Goal: Information Seeking & Learning: Learn about a topic

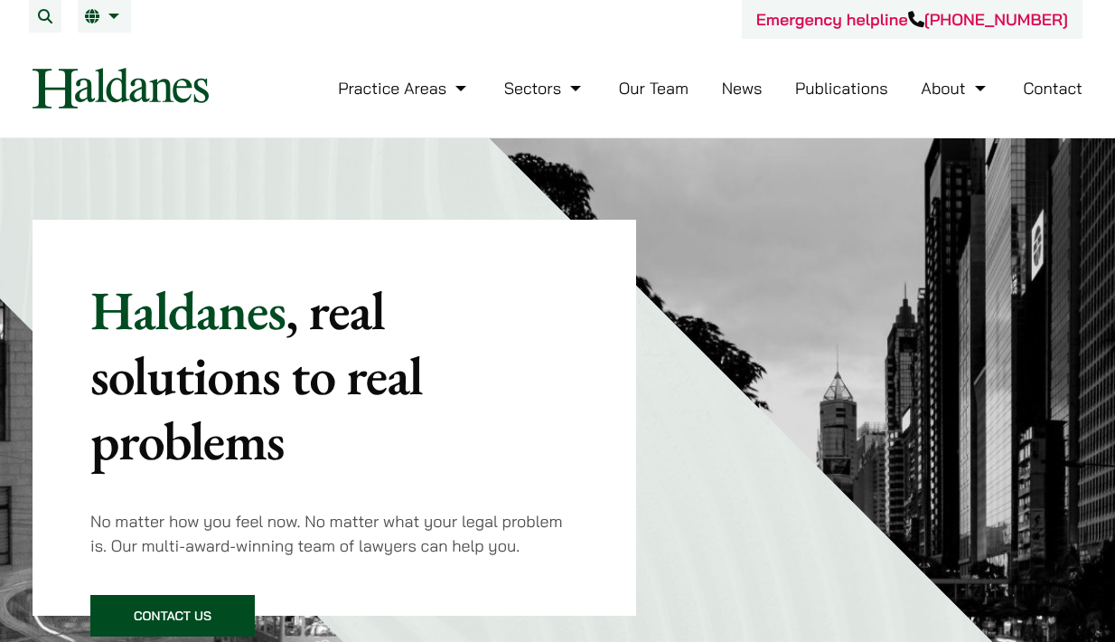
click at [644, 94] on link "Our Team" at bounding box center [654, 88] width 70 height 21
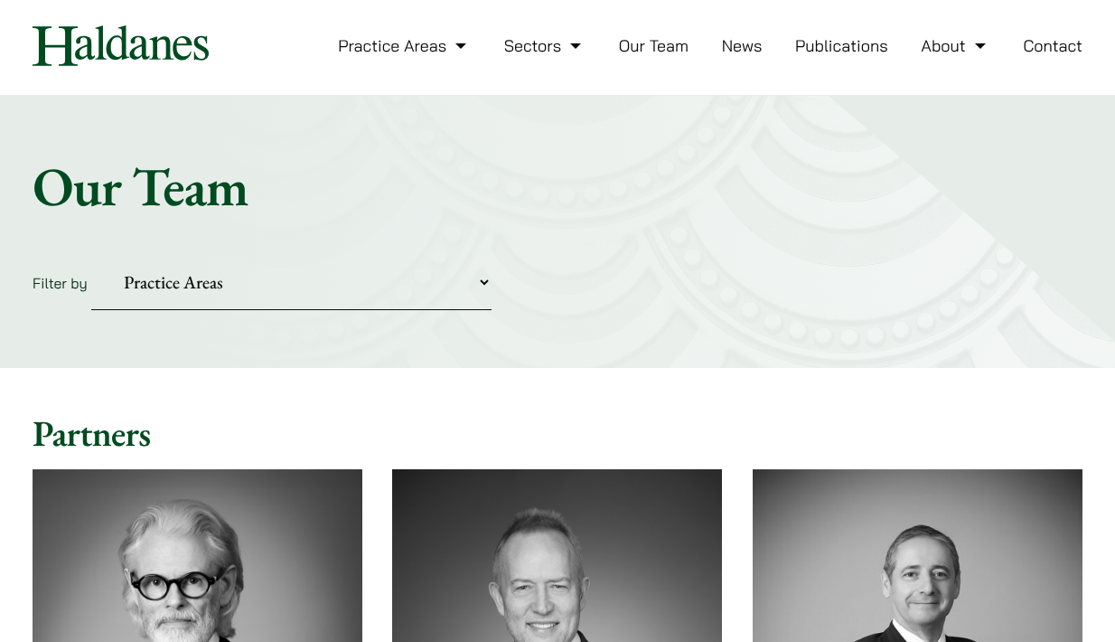
scroll to position [18, 0]
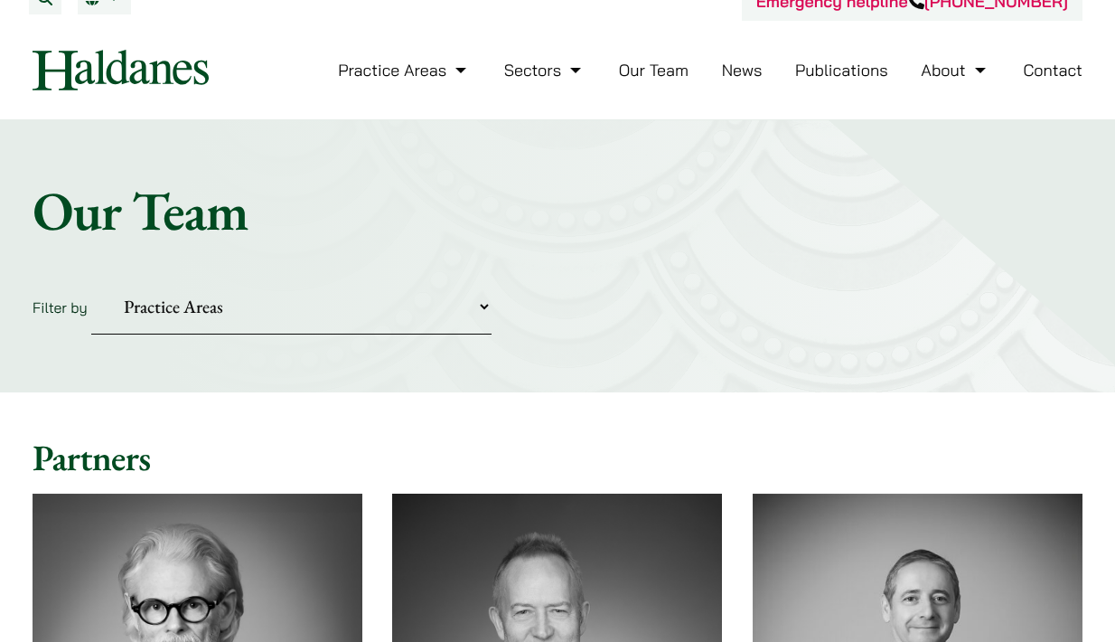
select select "divorce-and-family-law"
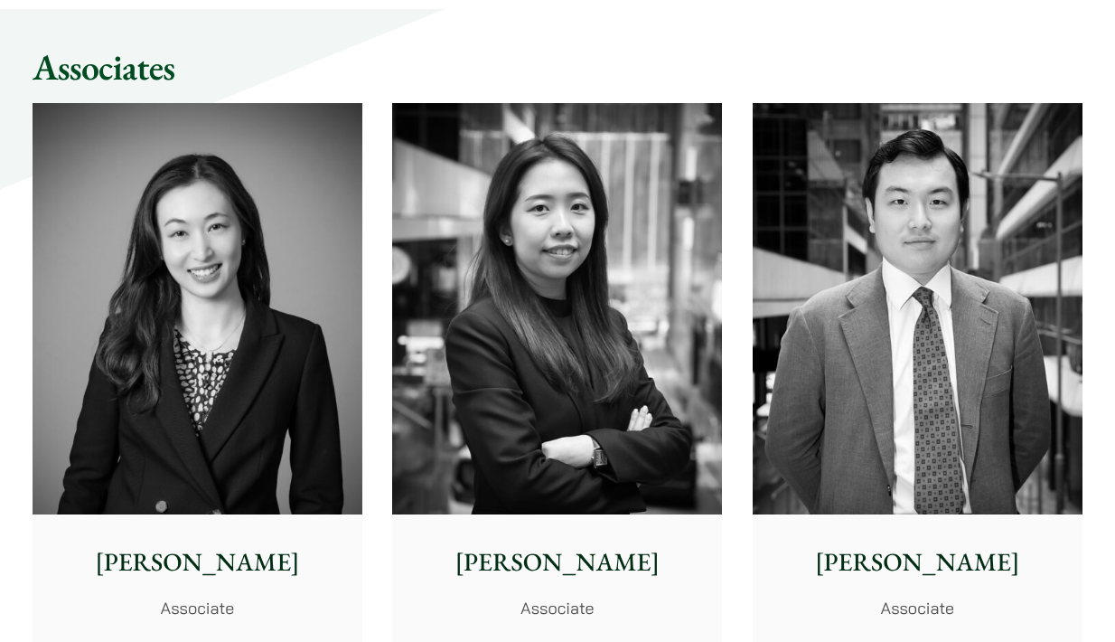
scroll to position [1699, 0]
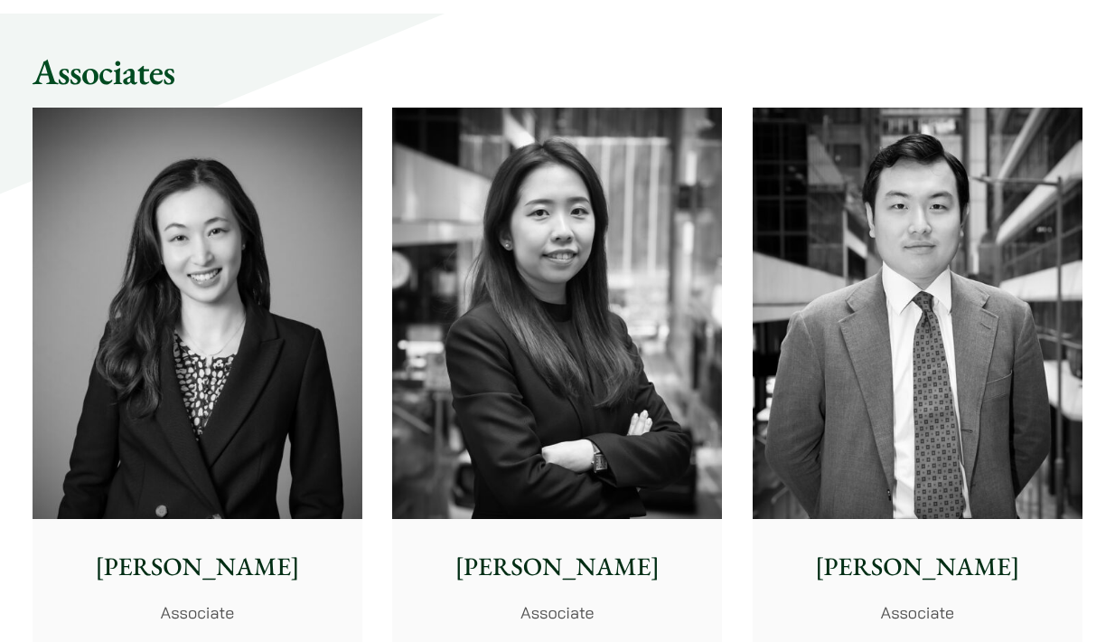
click at [539, 378] on img at bounding box center [557, 314] width 330 height 412
click at [828, 441] on img at bounding box center [918, 314] width 330 height 412
click at [190, 310] on img at bounding box center [198, 314] width 330 height 412
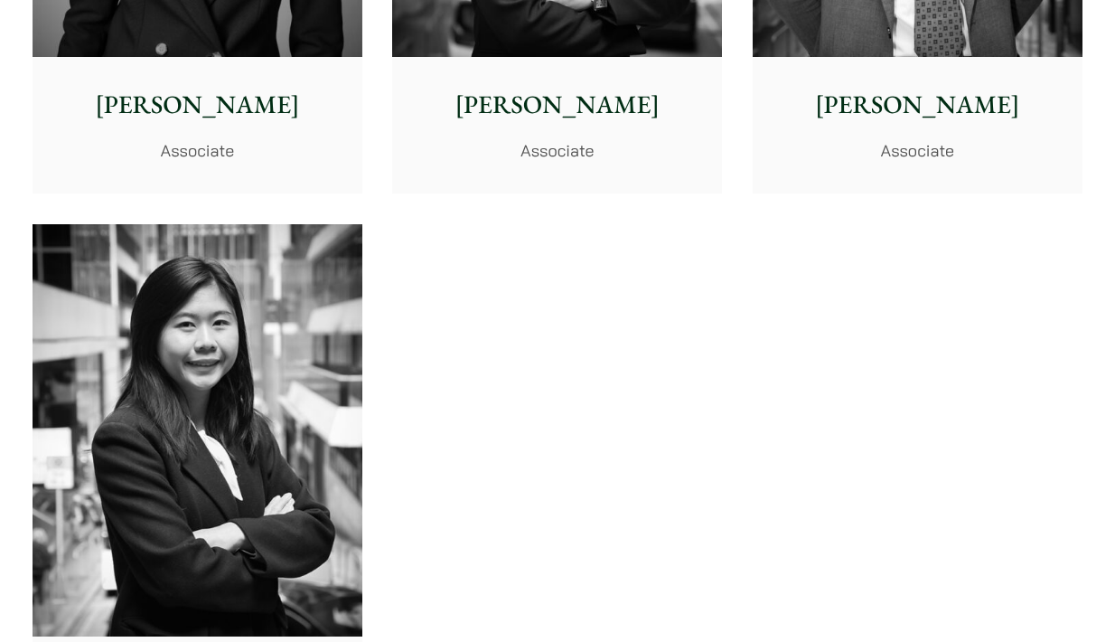
scroll to position [2291, 0]
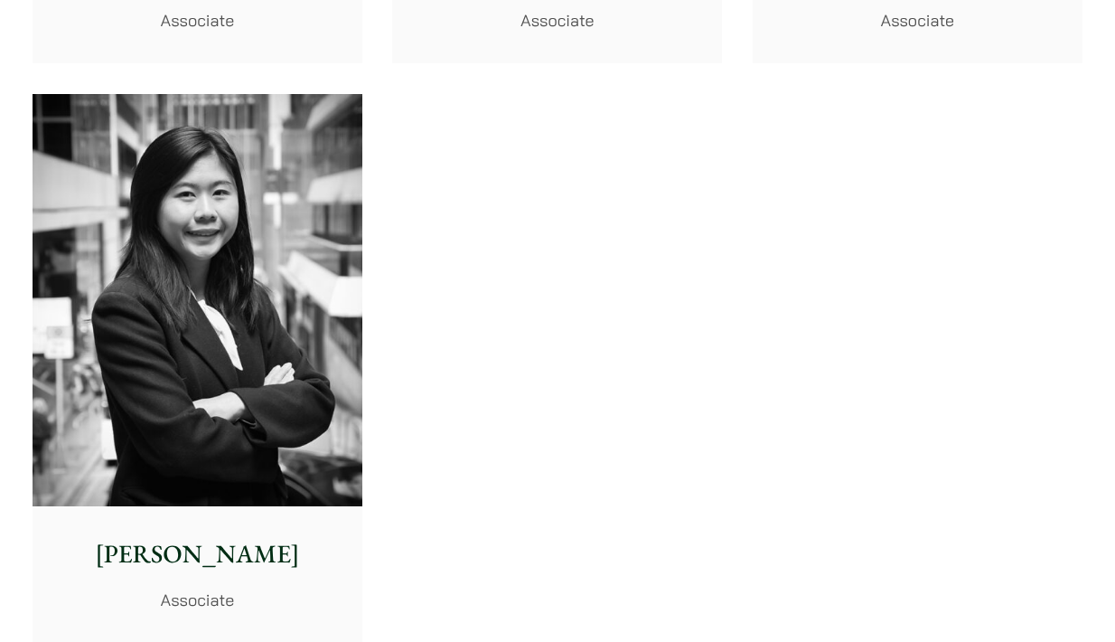
click at [340, 381] on img at bounding box center [198, 300] width 330 height 412
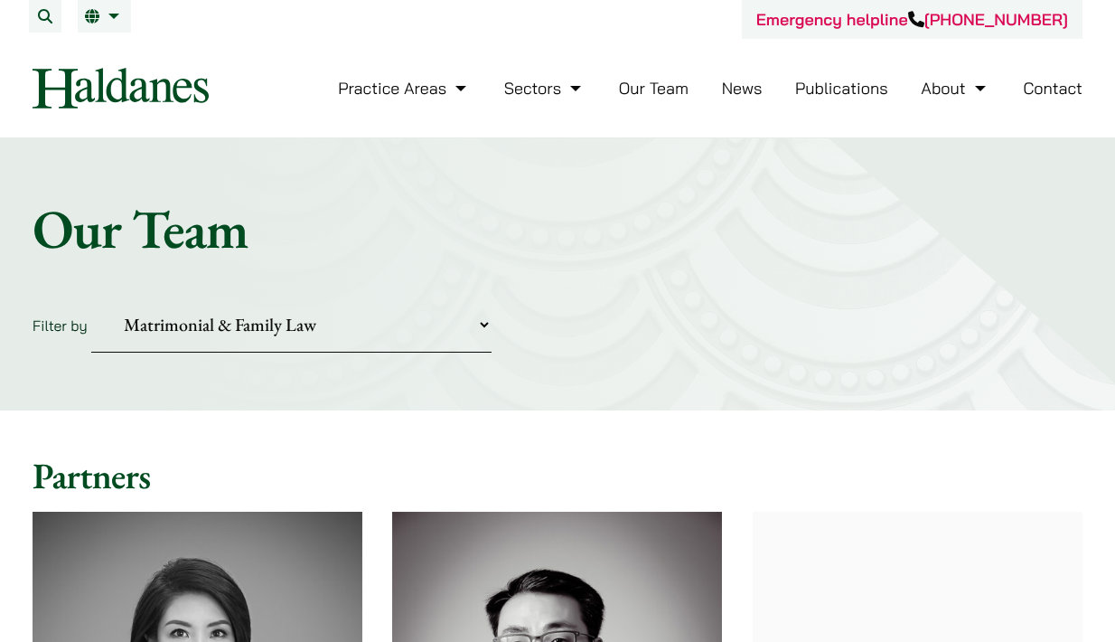
scroll to position [0, 0]
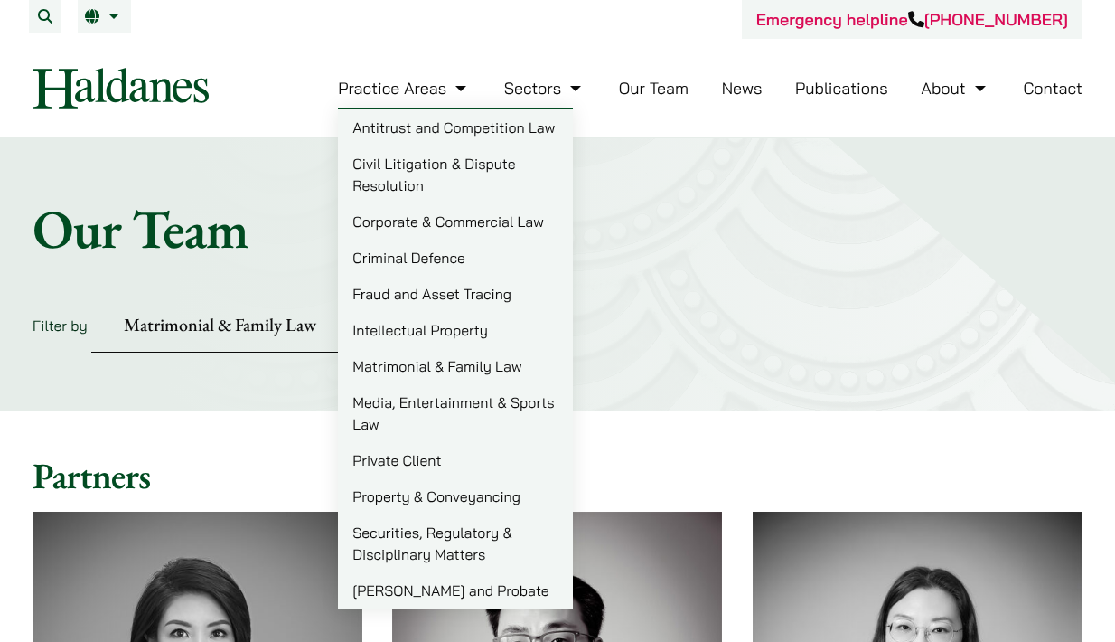
click at [423, 252] on link "Criminal Defence" at bounding box center [455, 257] width 235 height 36
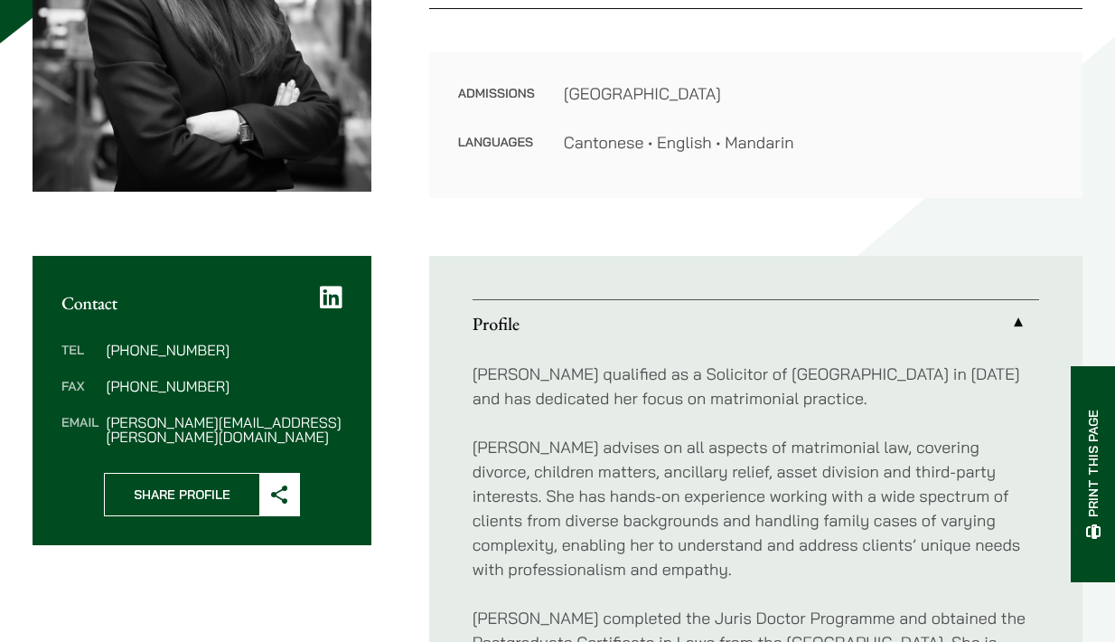
scroll to position [403, 0]
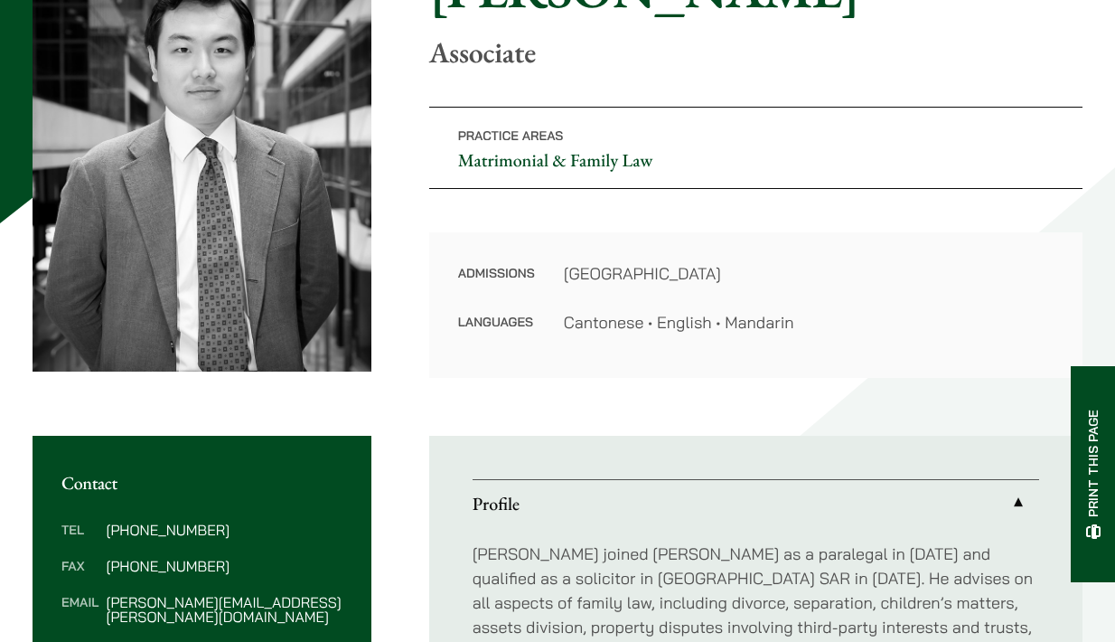
scroll to position [567, 0]
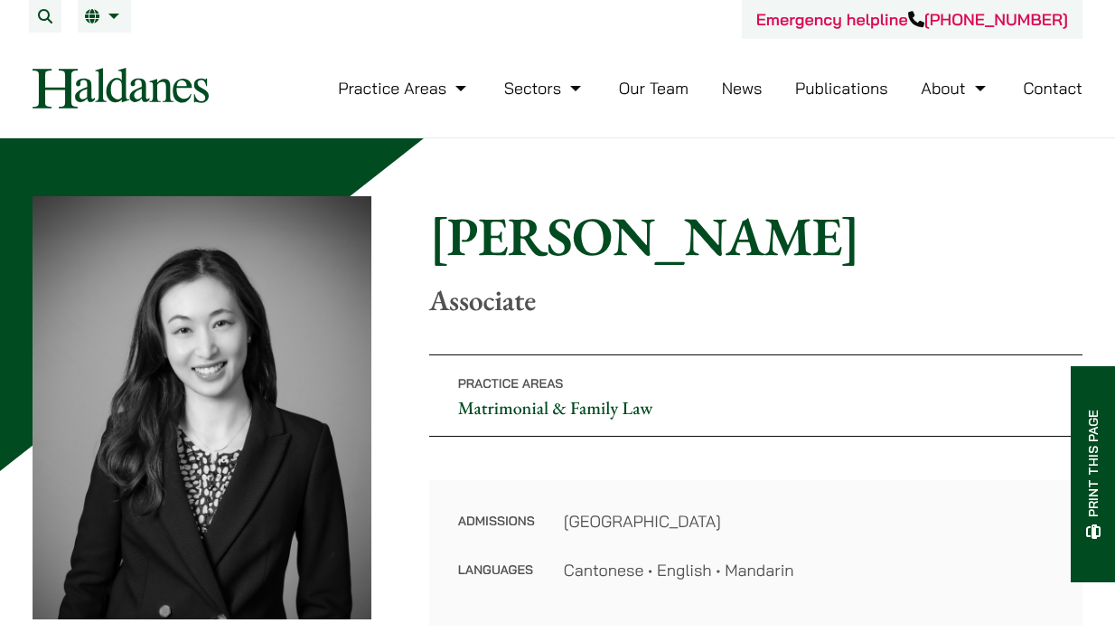
click at [243, 545] on img at bounding box center [202, 407] width 339 height 423
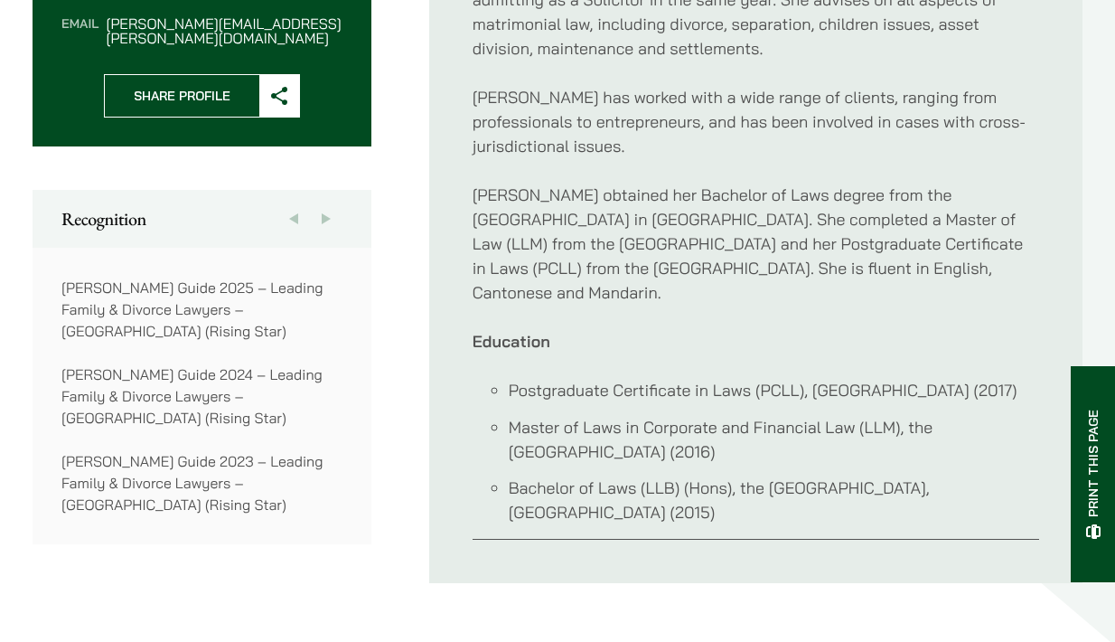
scroll to position [832, 0]
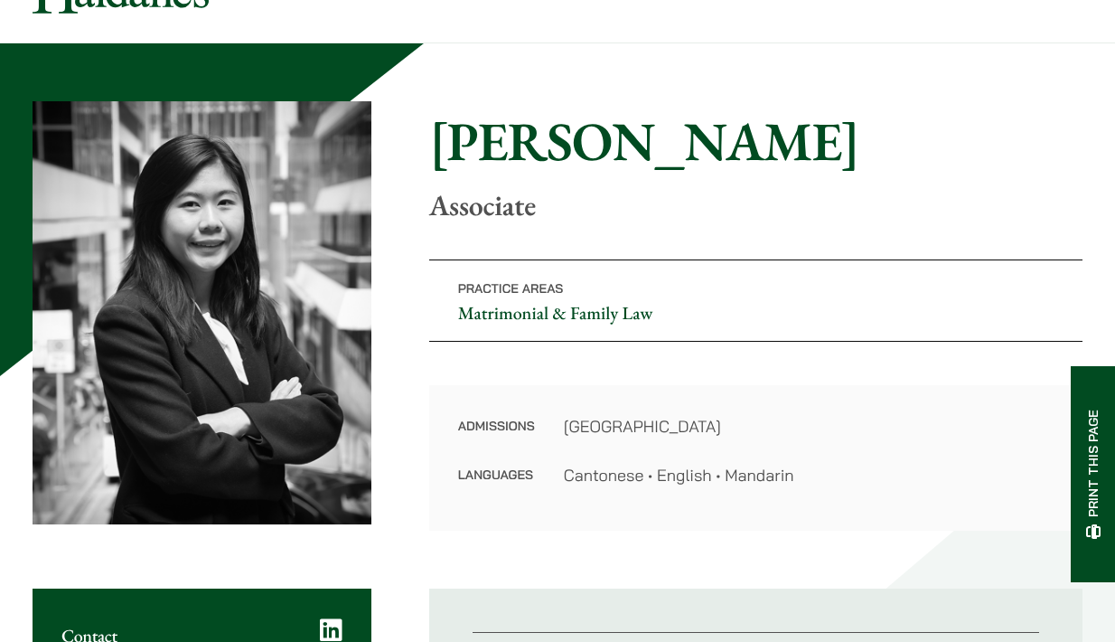
scroll to position [94, 0]
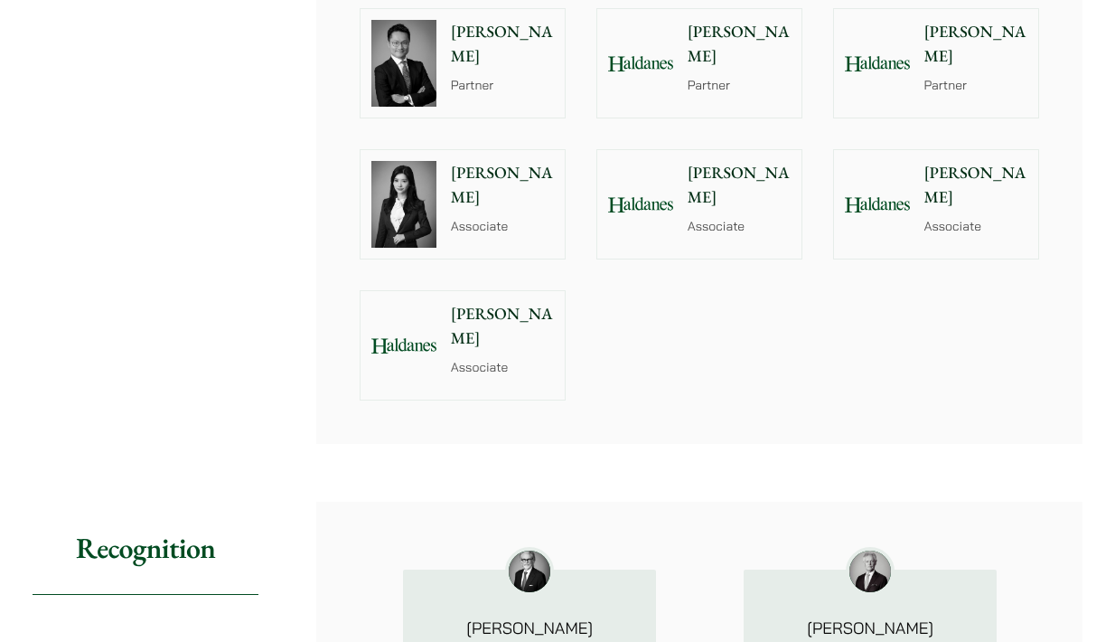
scroll to position [2186, 0]
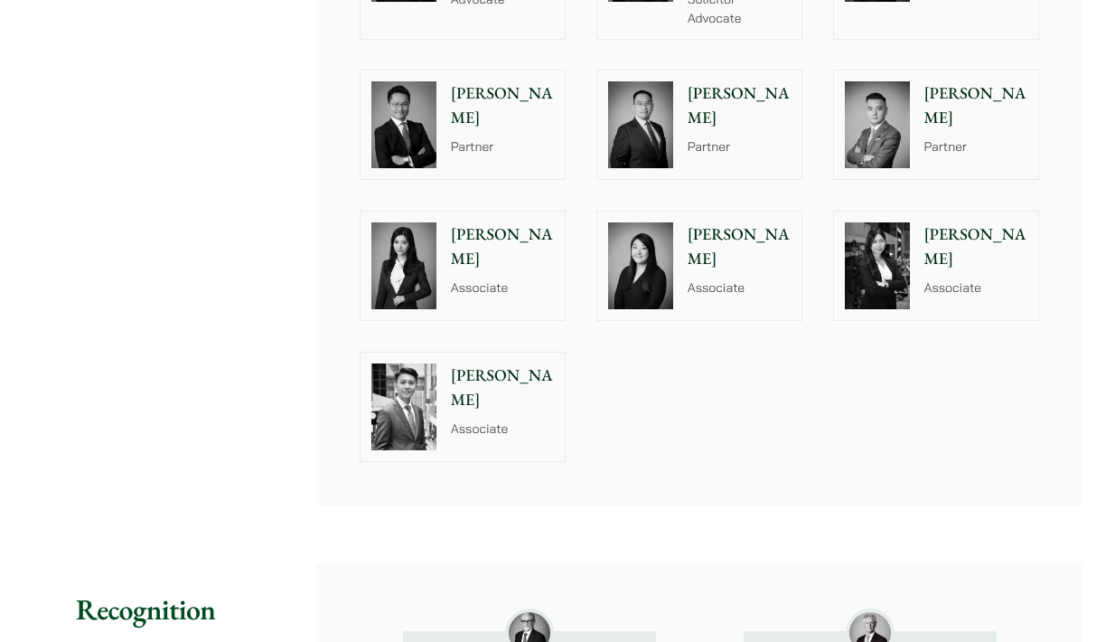
click at [937, 312] on div "Joanne Lam Associate" at bounding box center [979, 265] width 117 height 108
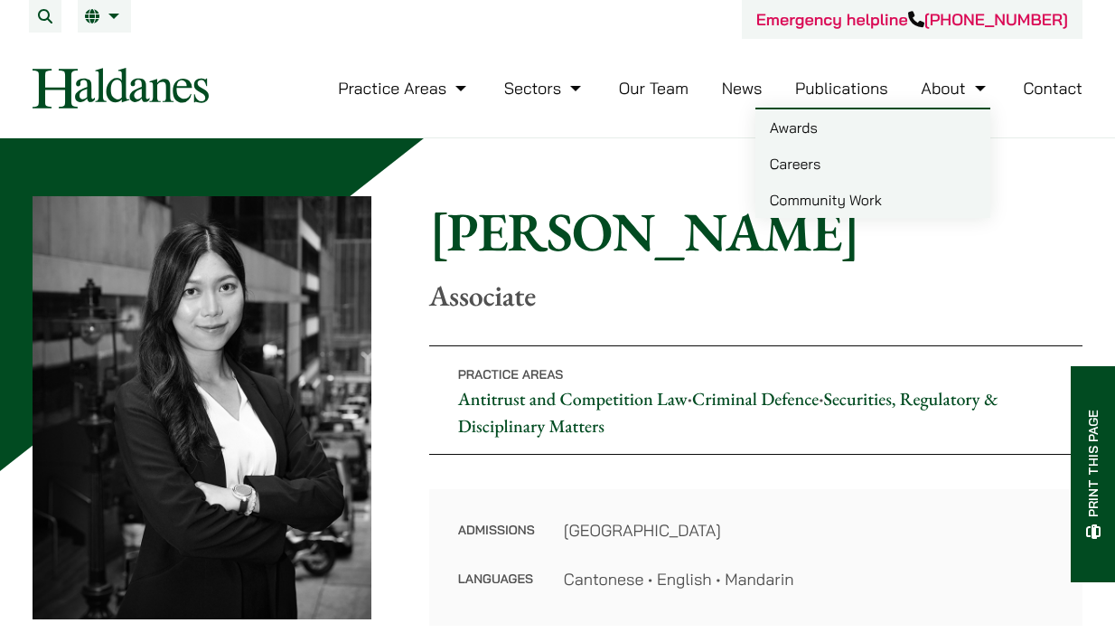
click at [864, 166] on link "Careers" at bounding box center [872, 163] width 235 height 36
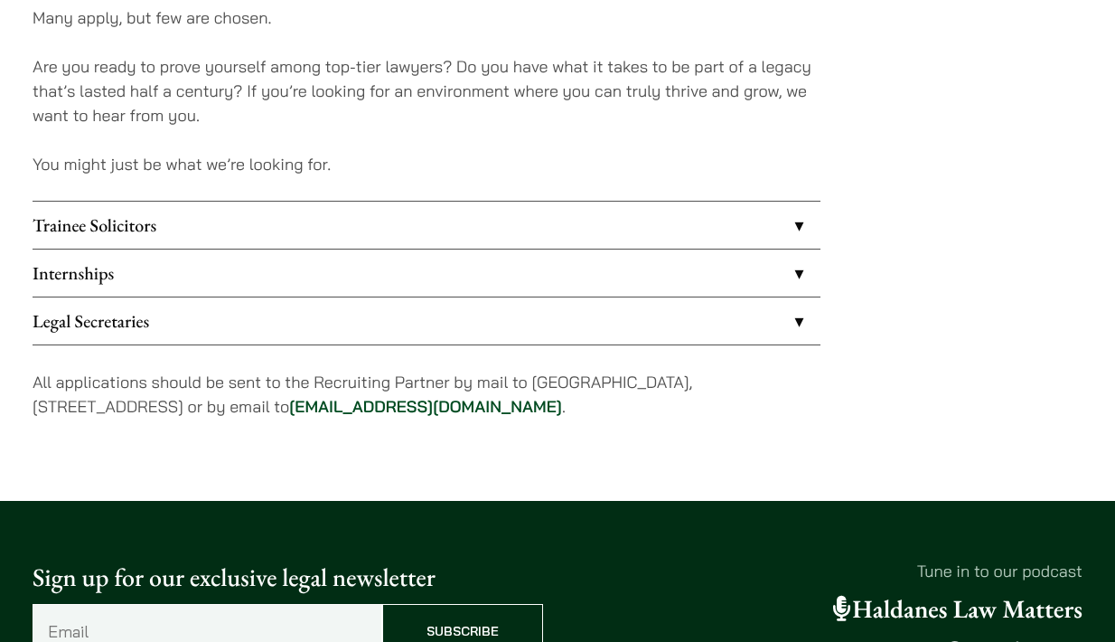
scroll to position [1520, 0]
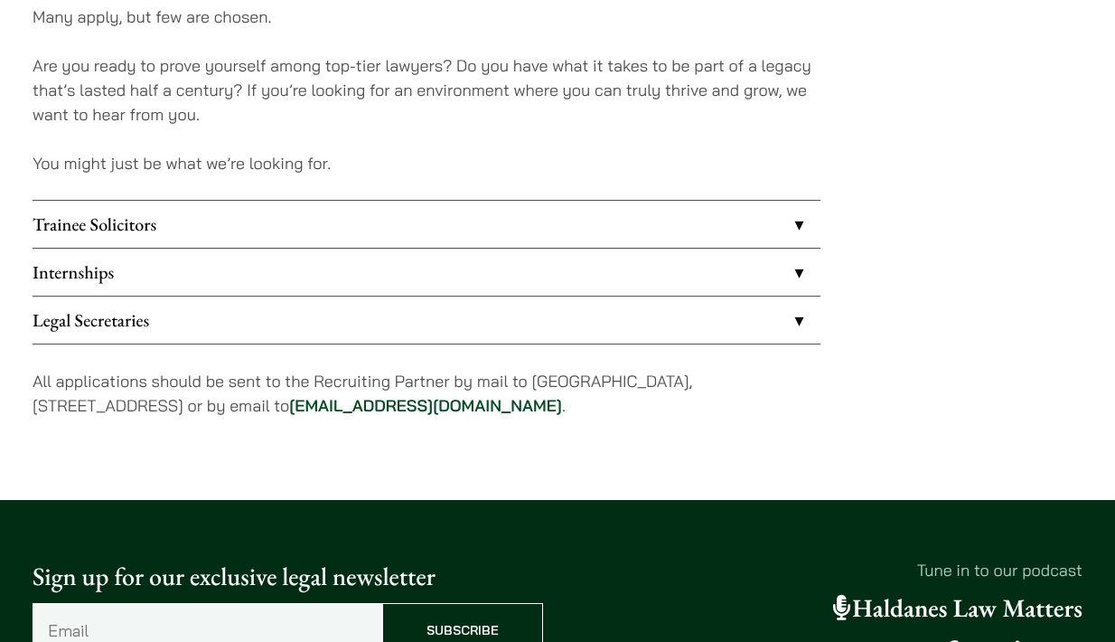
click at [547, 340] on link "Legal Secretaries" at bounding box center [427, 319] width 788 height 47
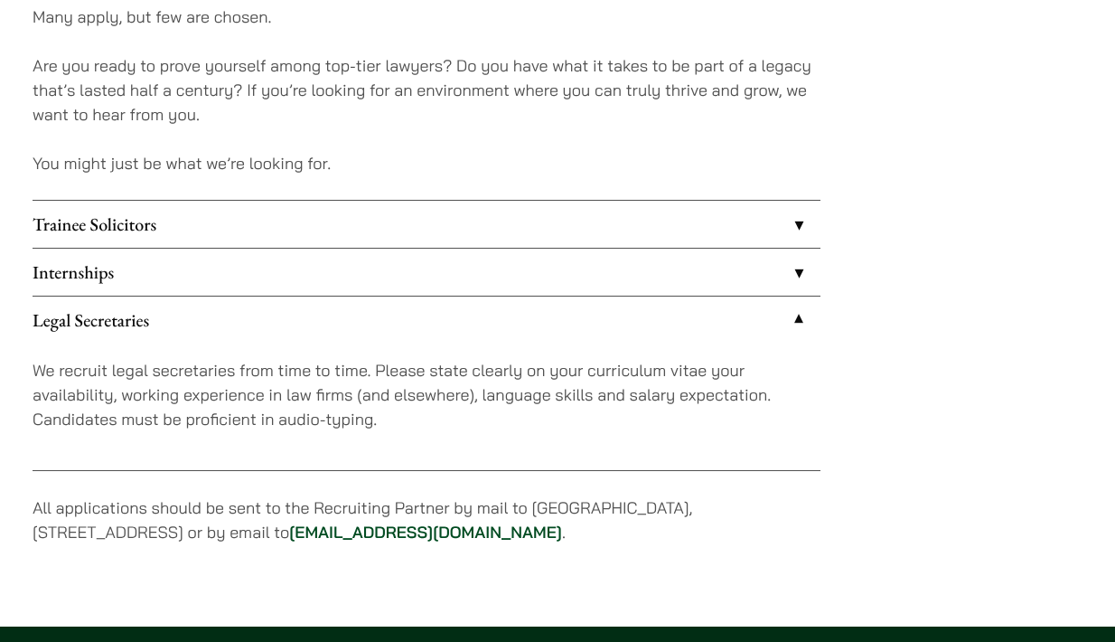
click at [547, 340] on link "Legal Secretaries" at bounding box center [427, 319] width 788 height 47
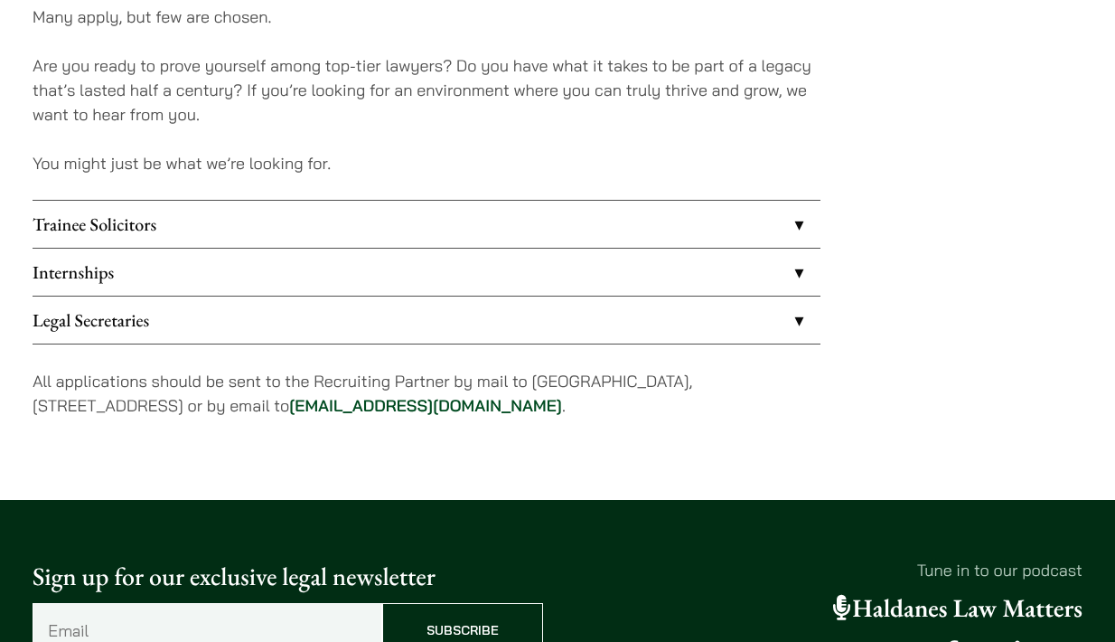
click at [555, 272] on link "Internships" at bounding box center [427, 271] width 788 height 47
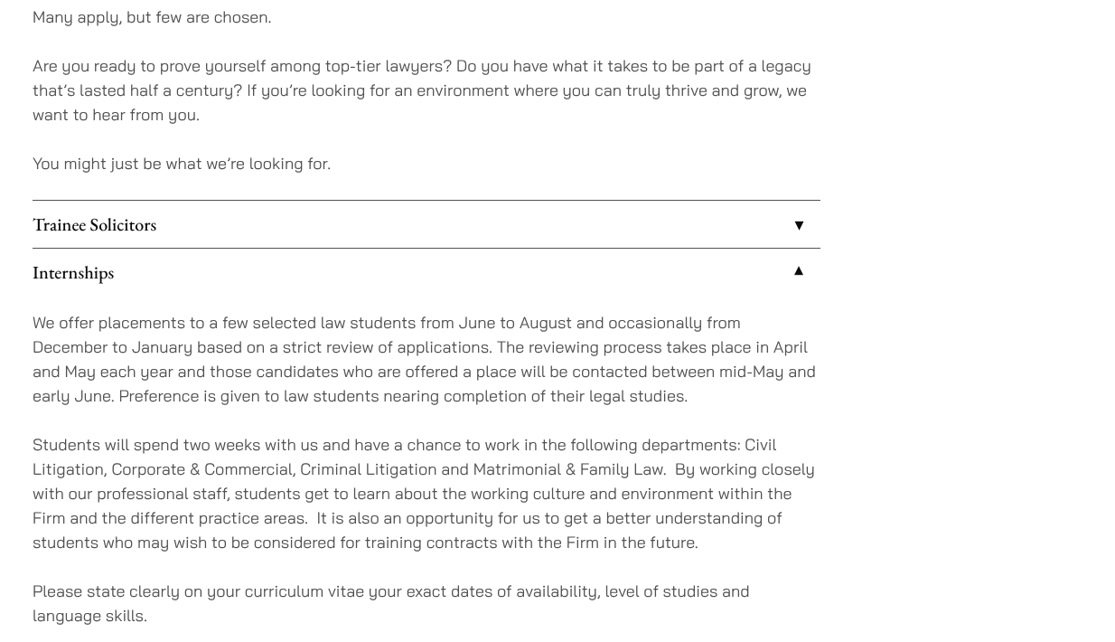
click at [555, 272] on link "Internships" at bounding box center [427, 271] width 788 height 47
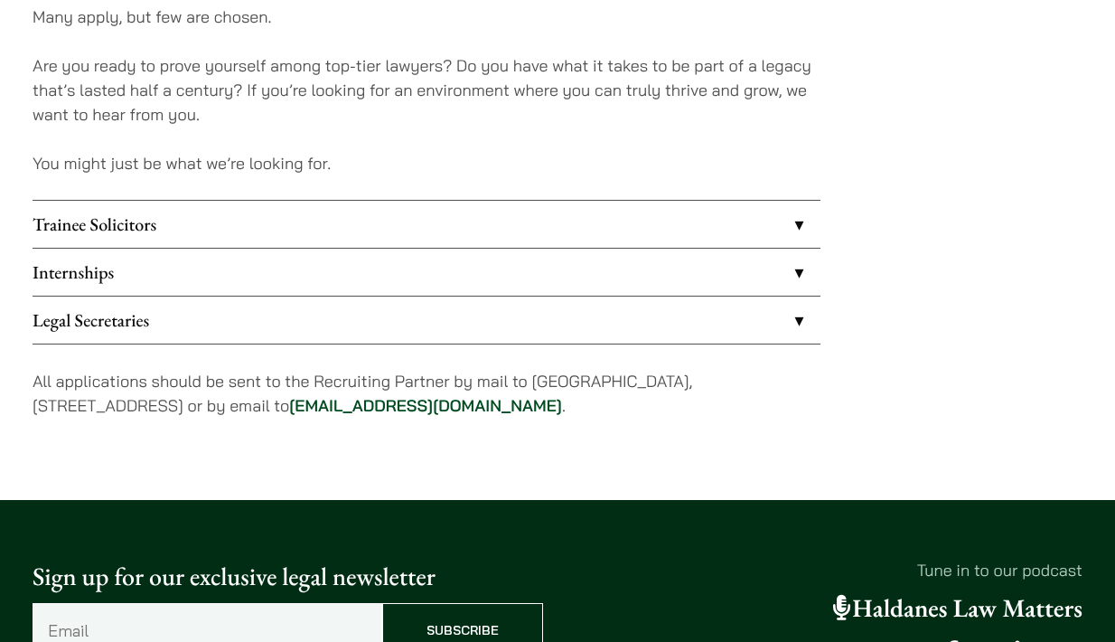
click at [567, 221] on link "Trainee Solicitors" at bounding box center [427, 224] width 788 height 47
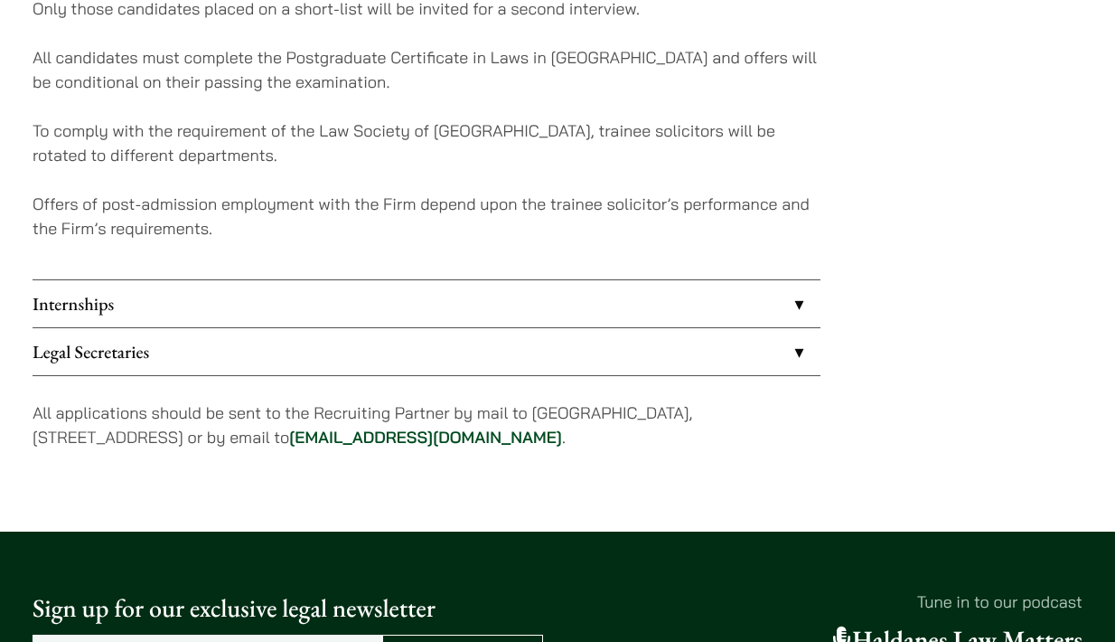
scroll to position [1938, 0]
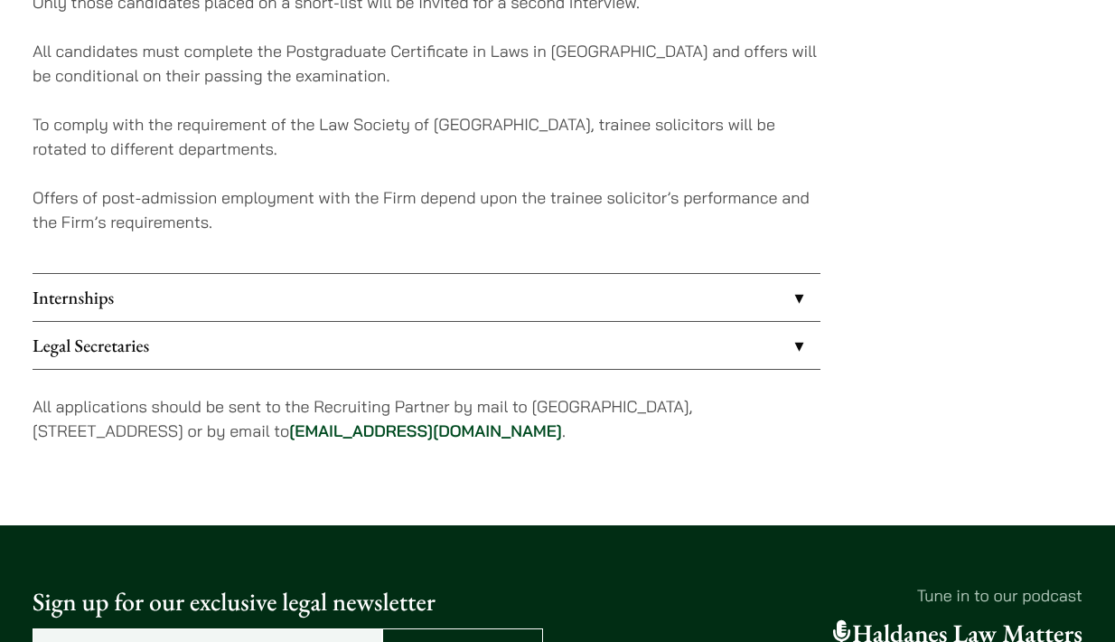
click at [538, 361] on link "Legal Secretaries" at bounding box center [427, 345] width 788 height 47
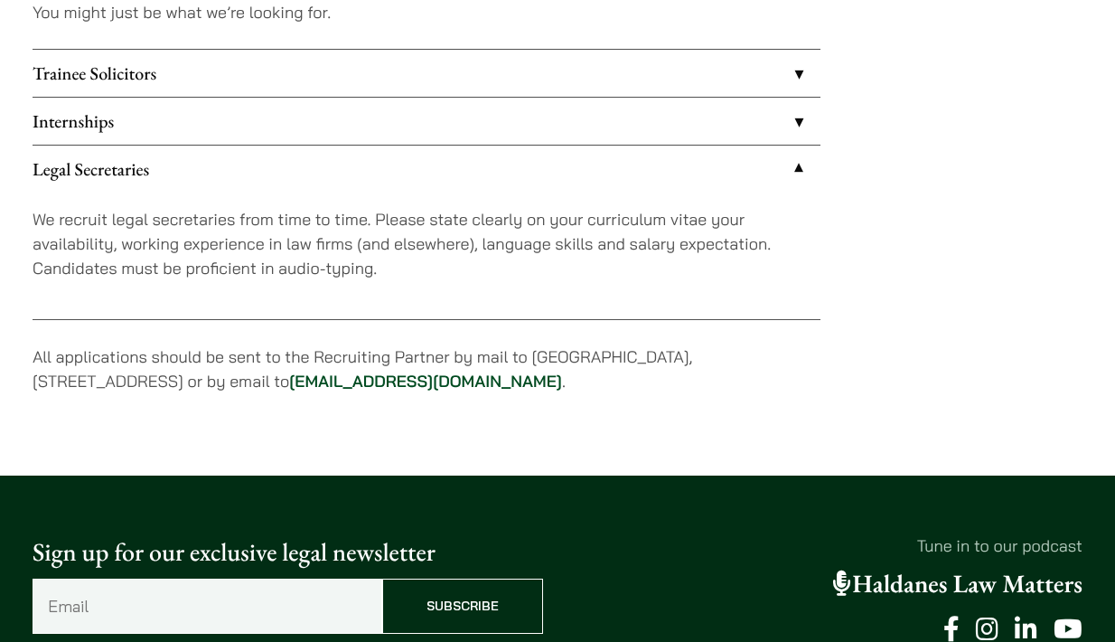
scroll to position [1514, 0]
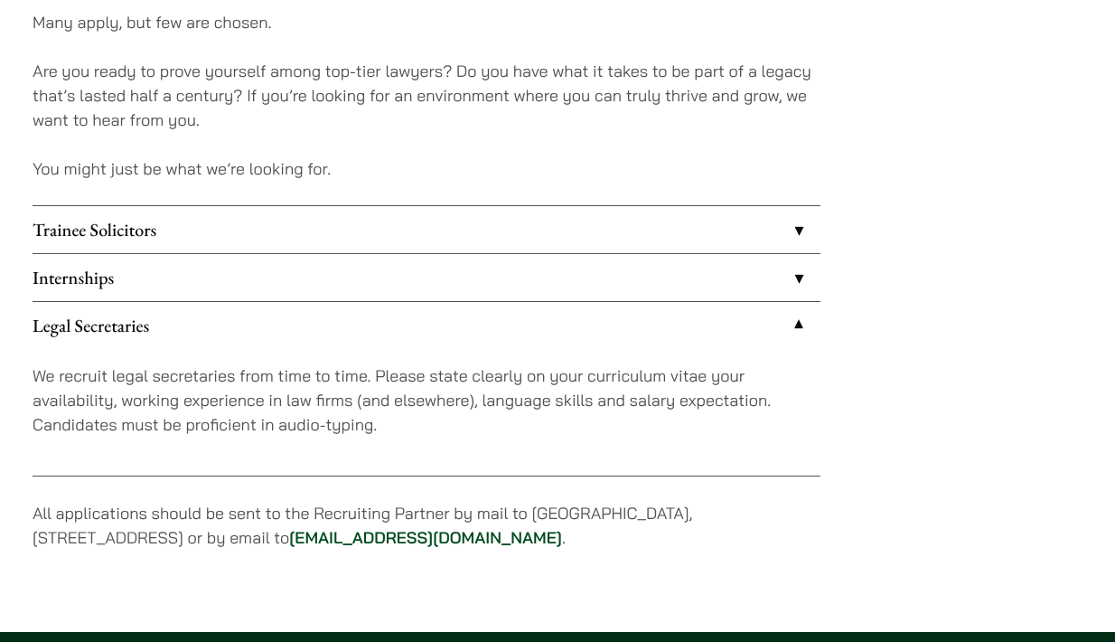
click at [546, 290] on link "Internships" at bounding box center [427, 277] width 788 height 47
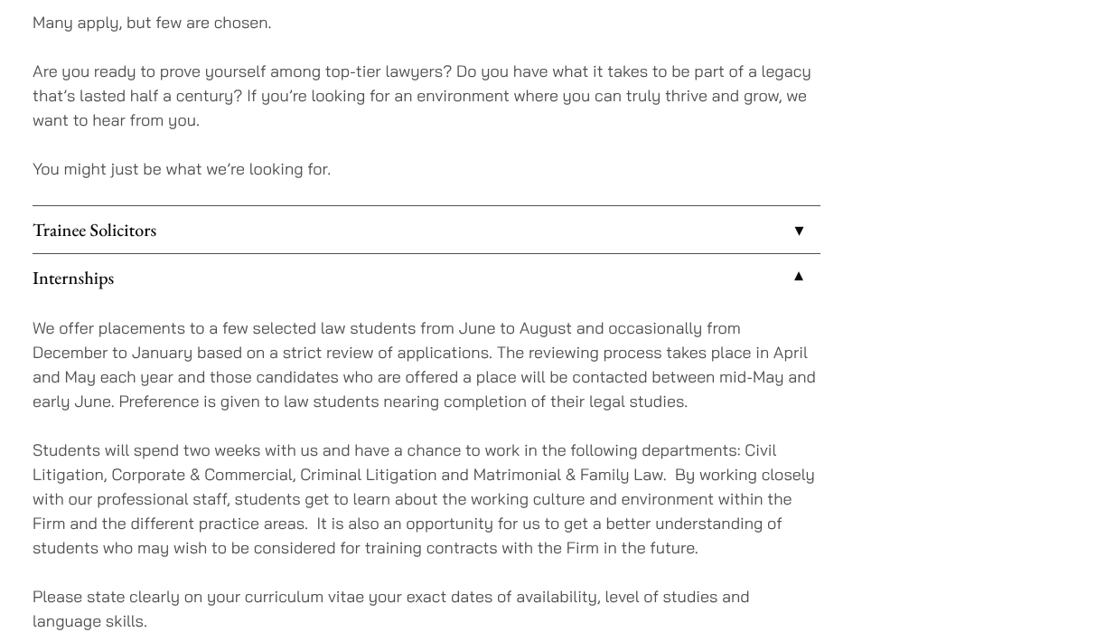
click at [567, 228] on link "Trainee Solicitors" at bounding box center [427, 229] width 788 height 47
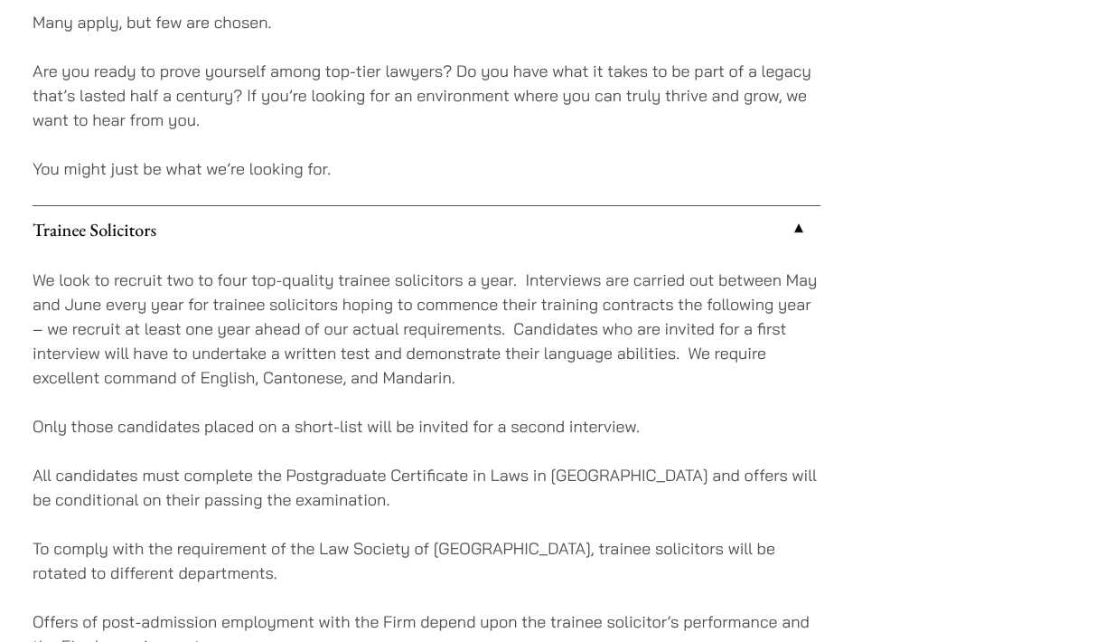
click at [567, 228] on link "Trainee Solicitors" at bounding box center [427, 229] width 788 height 47
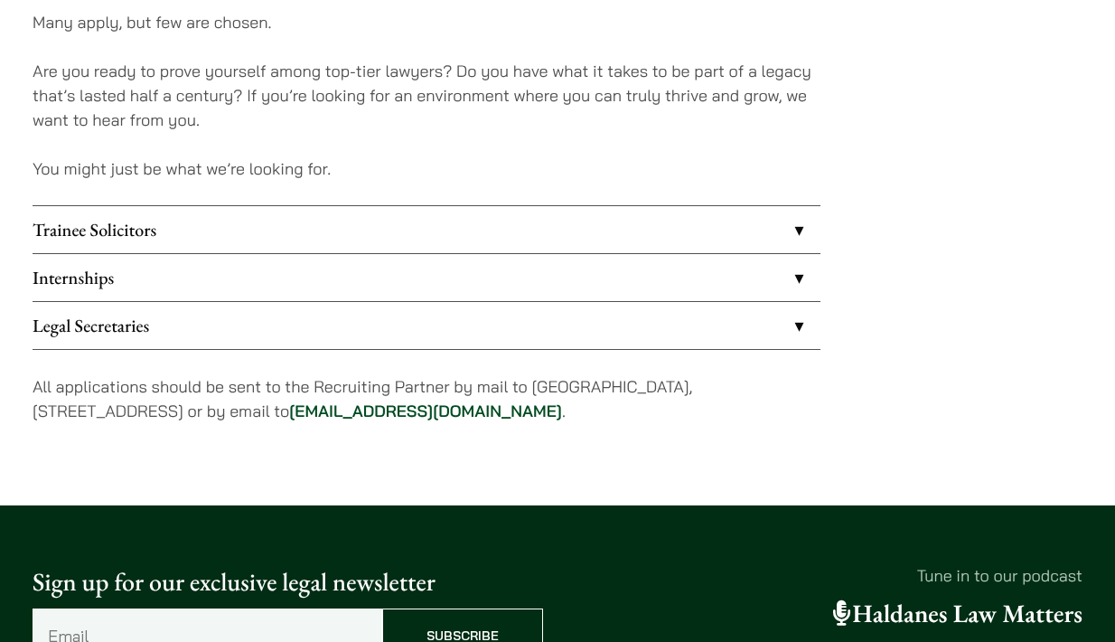
click at [554, 292] on link "Internships" at bounding box center [427, 277] width 788 height 47
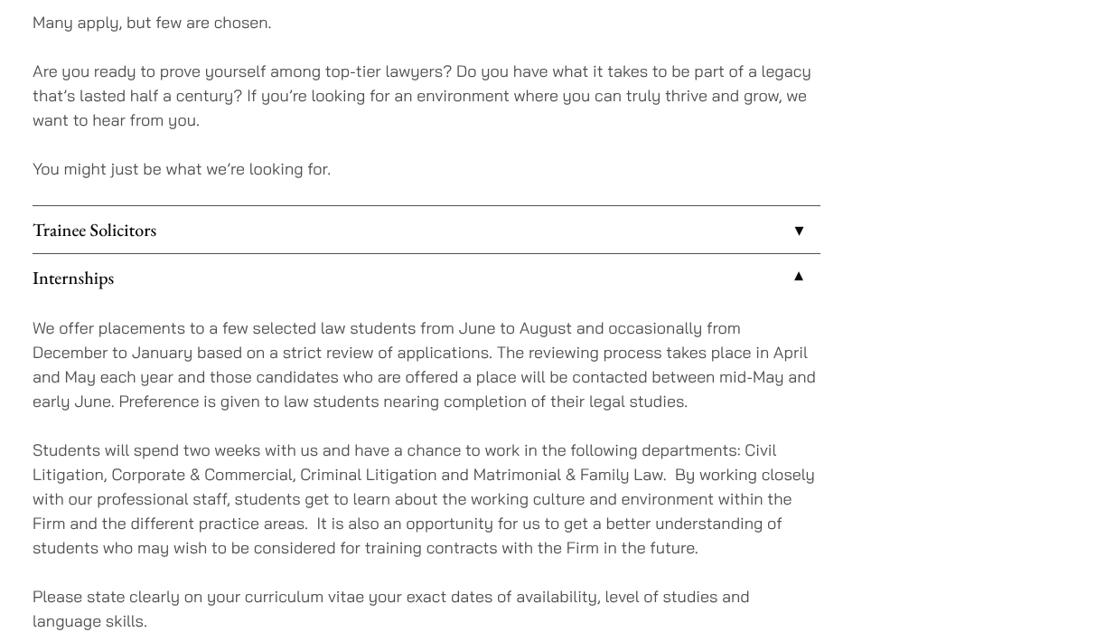
click at [554, 292] on link "Internships" at bounding box center [427, 277] width 788 height 47
